Goal: Transaction & Acquisition: Purchase product/service

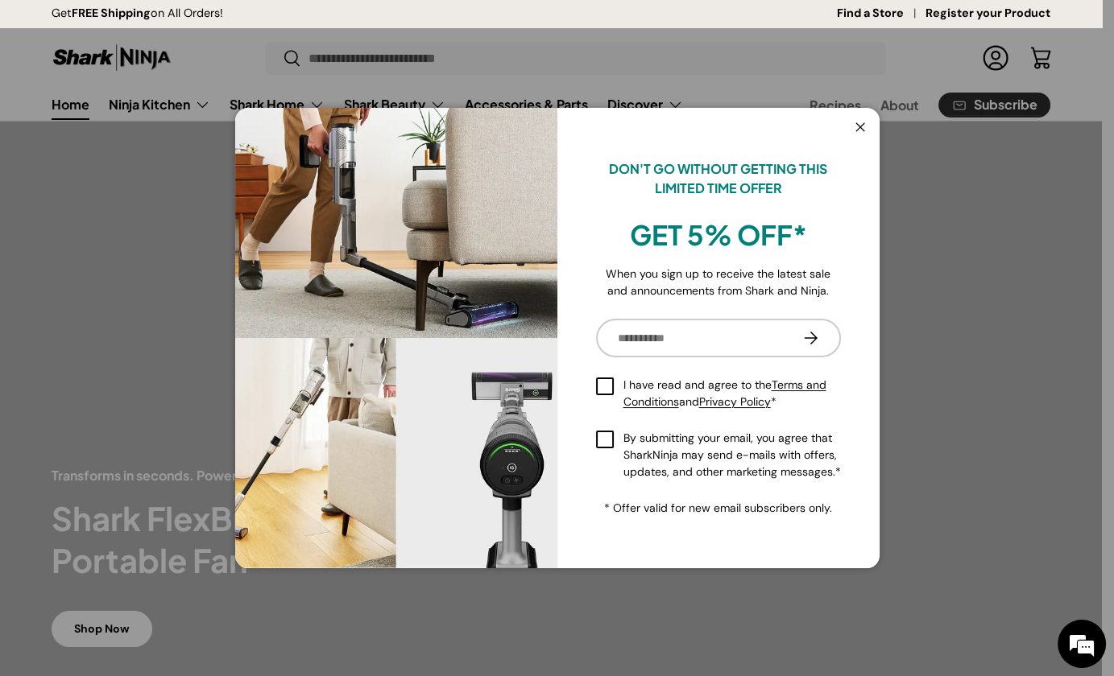
click at [856, 126] on button "Close" at bounding box center [860, 128] width 31 height 33
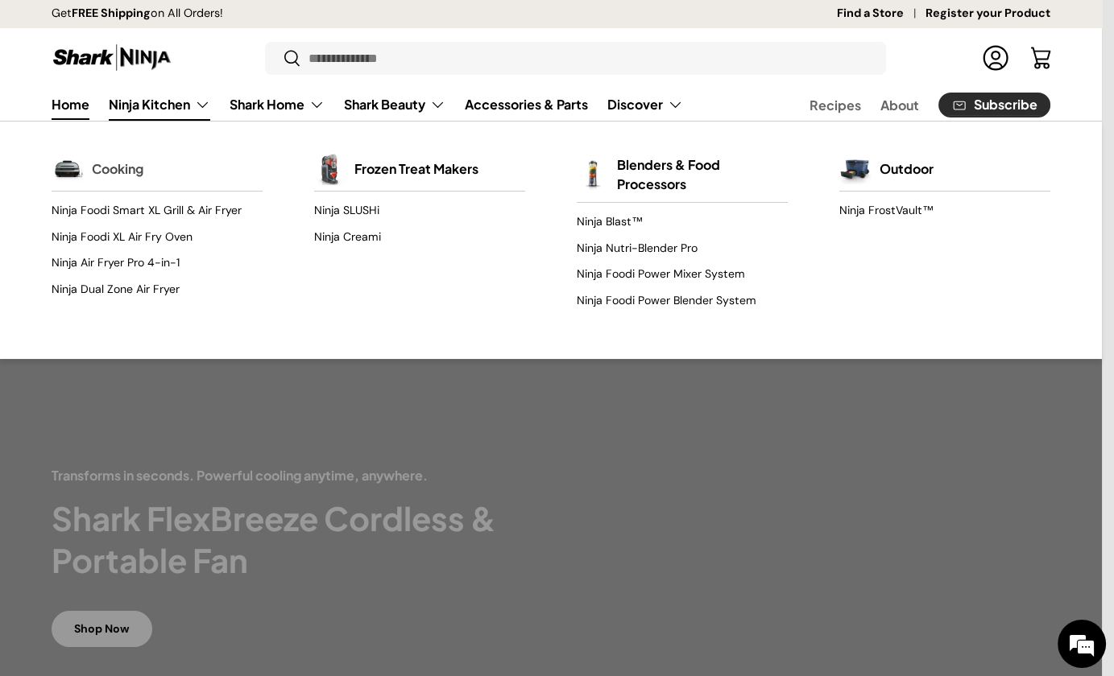
click at [120, 166] on link "Cooking" at bounding box center [118, 168] width 52 height 35
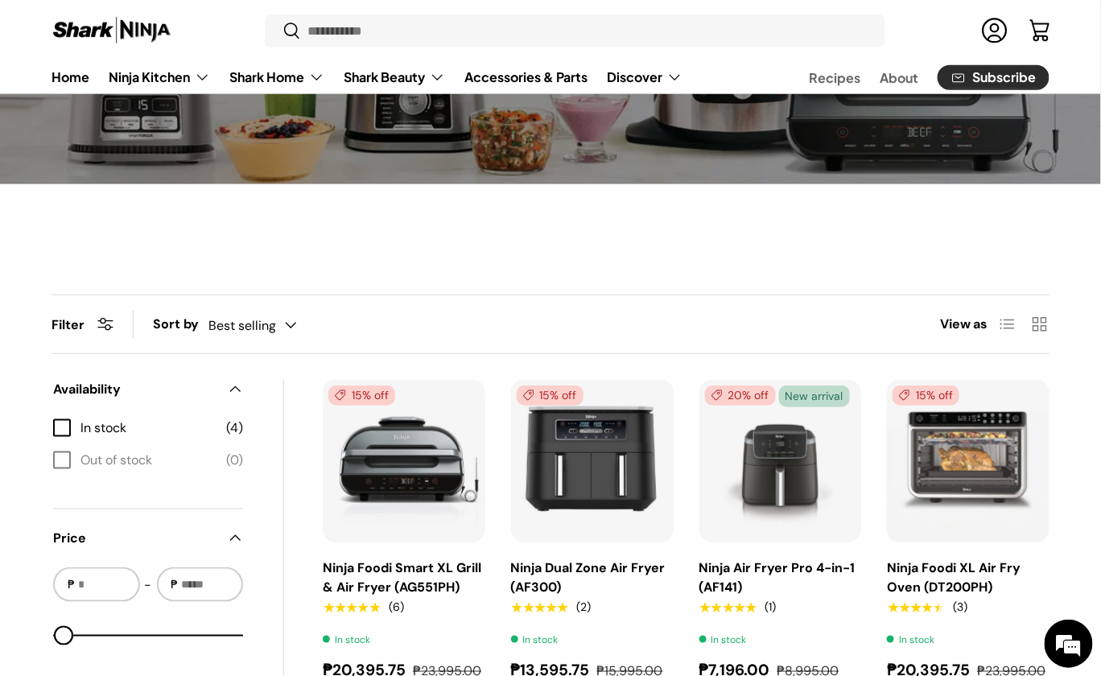
click at [287, 321] on div "Best selling Featured Best selling Alphabetically, A-Z Alphabetically, Z-A Pric…" at bounding box center [269, 326] width 121 height 28
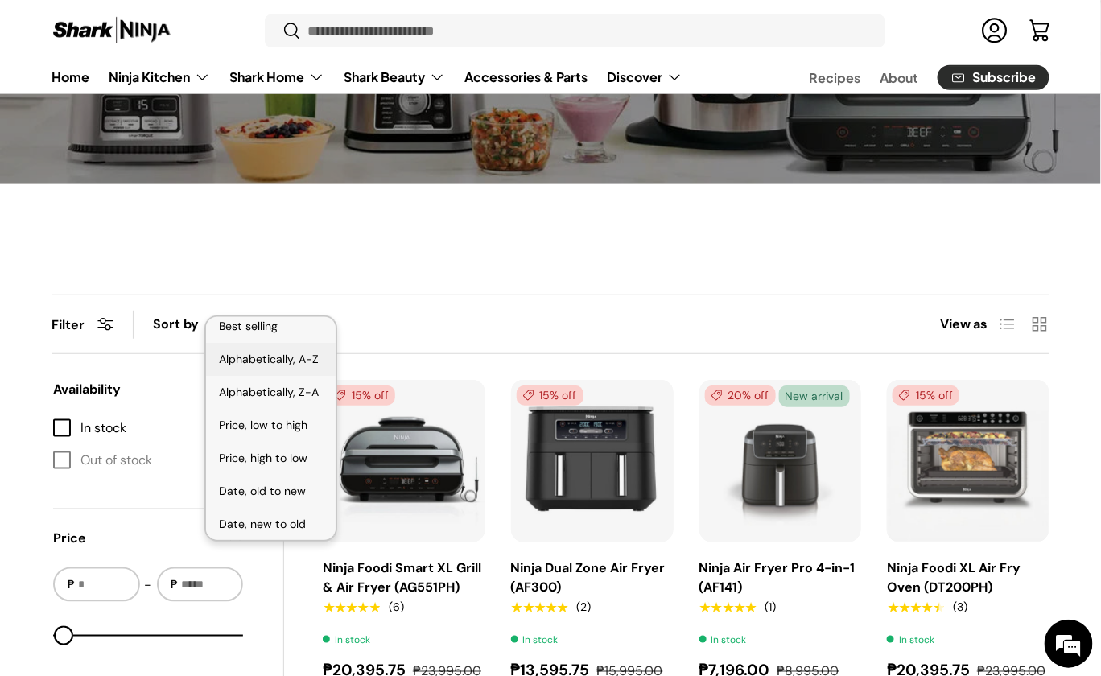
scroll to position [32, 0]
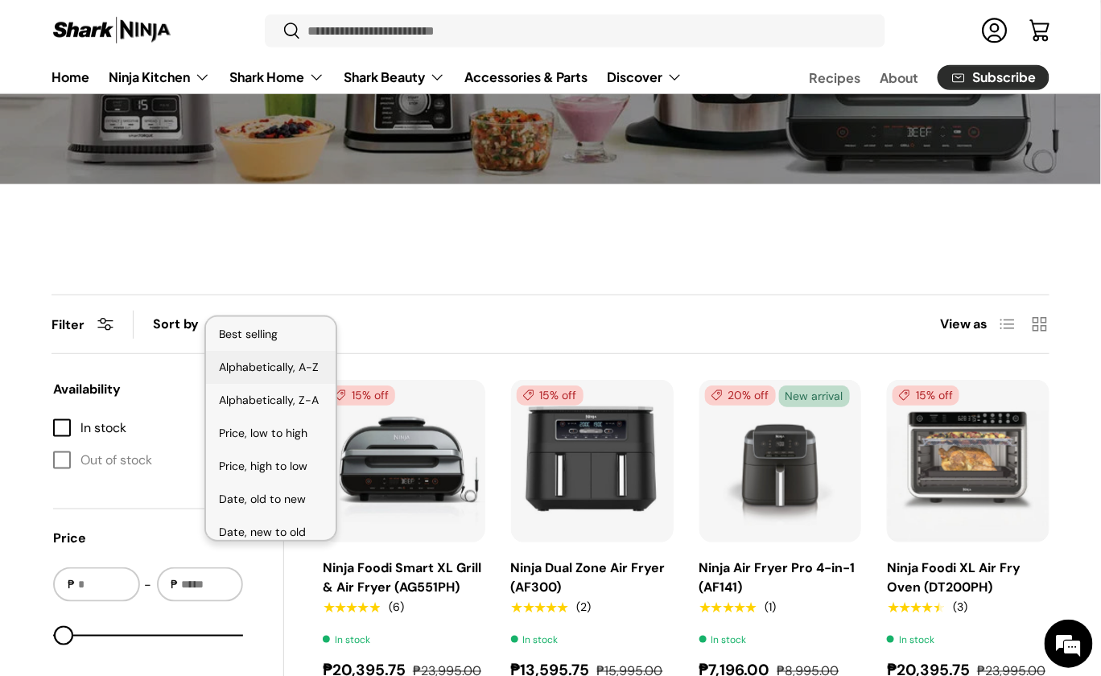
click at [453, 271] on main "Home Cooking Cooking Filter Filter & Sort Sort by Best selling Featured Best se…" at bounding box center [550, 428] width 1101 height 1192
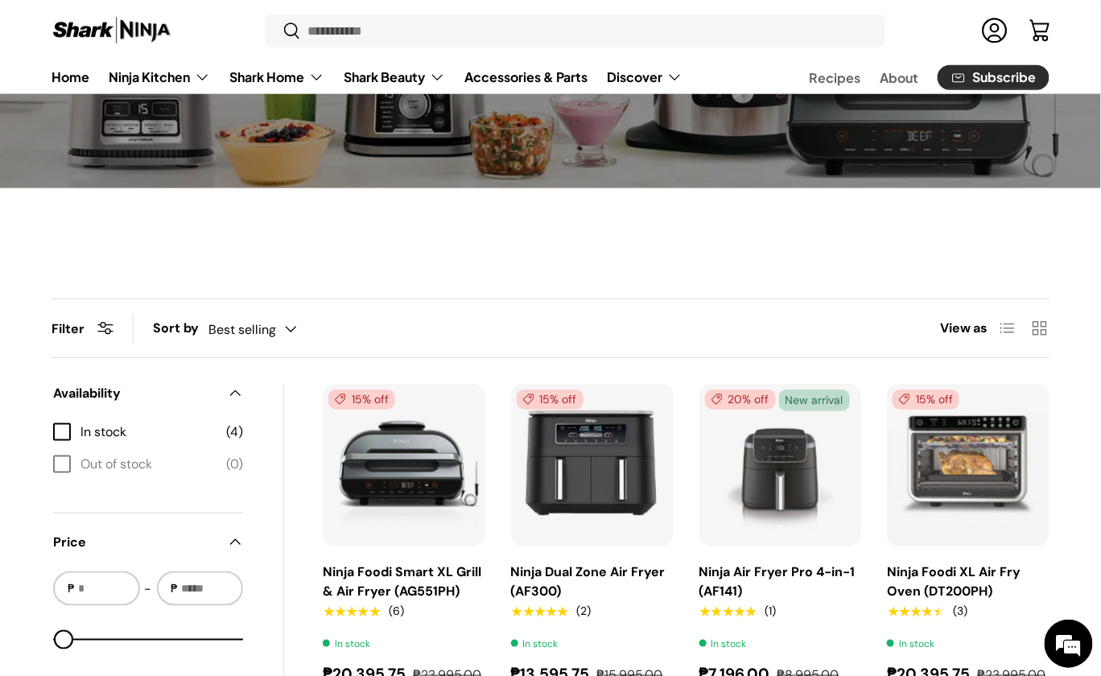
scroll to position [229, 0]
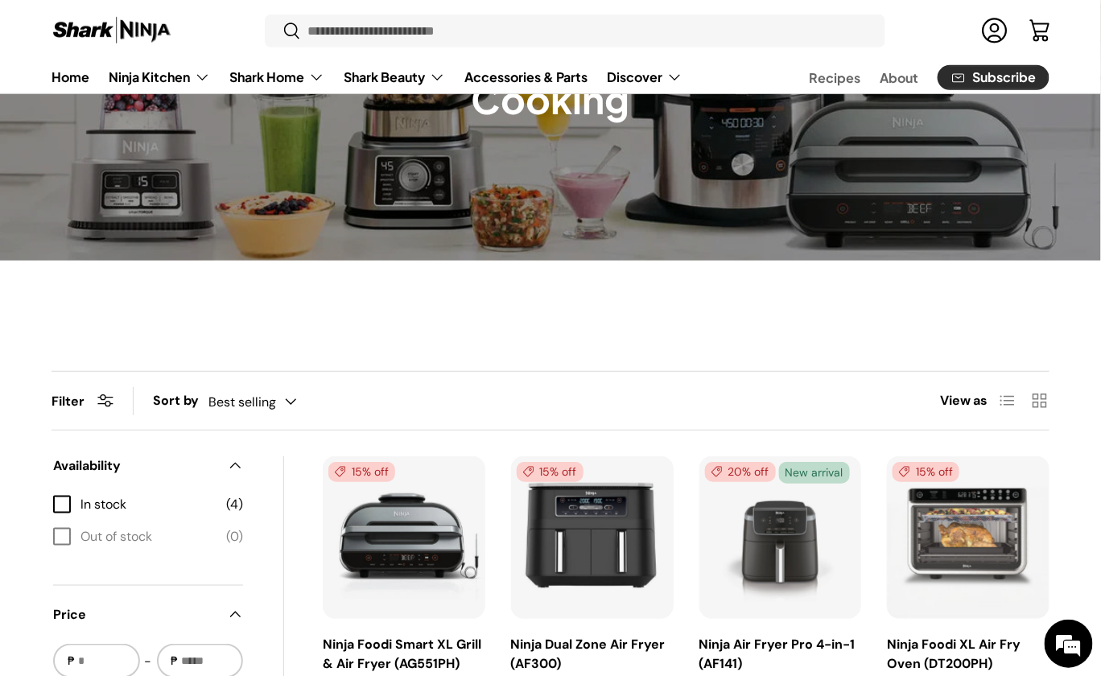
click at [599, 377] on products-toolbar "Filter Filter & Sort Sort by Best selling Featured Best selling Alphabetically,…" at bounding box center [551, 401] width 998 height 60
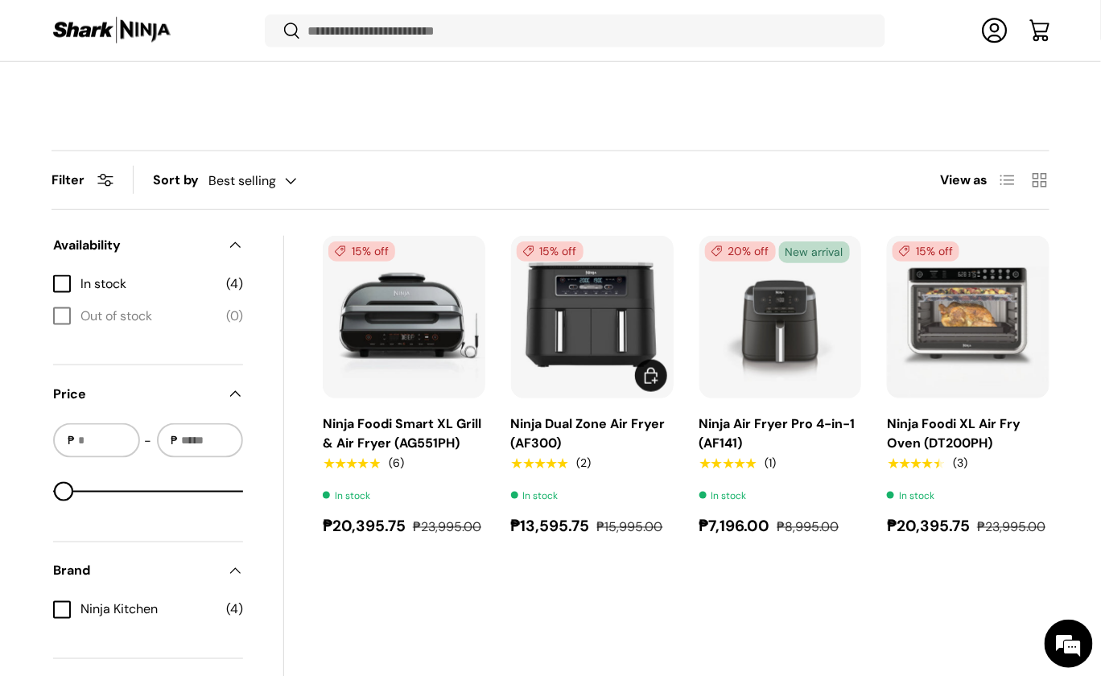
scroll to position [0, 0]
